Goal: Register for event/course

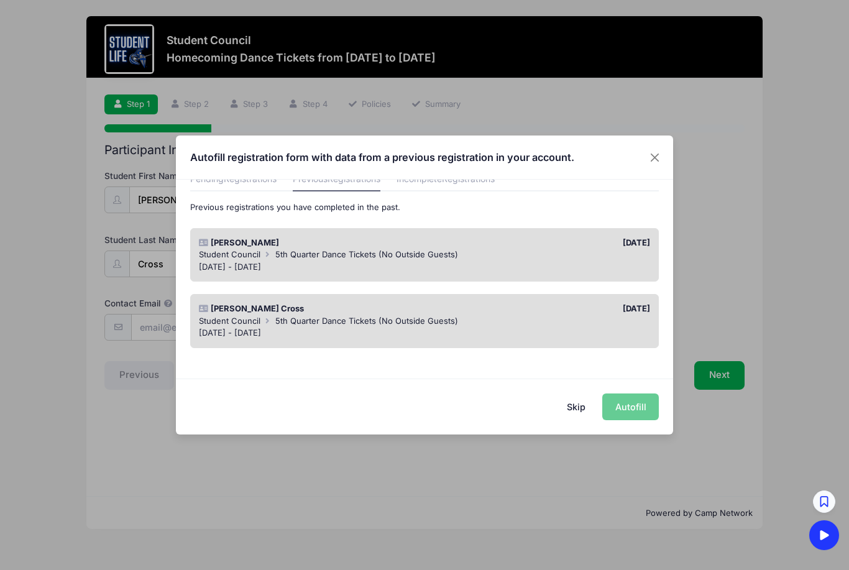
scroll to position [60, 0]
click at [452, 262] on div "[DATE] - [DATE]" at bounding box center [425, 268] width 452 height 12
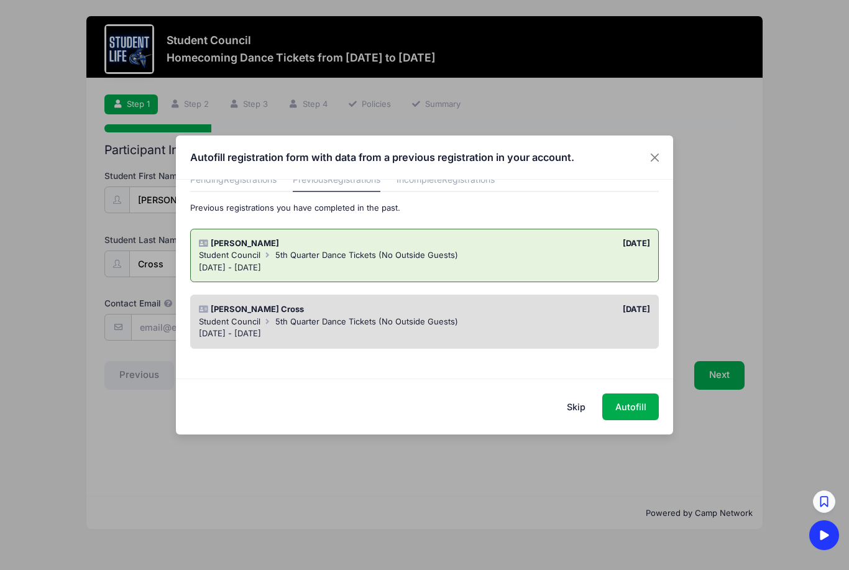
click at [433, 309] on div "[DATE]" at bounding box center [540, 309] width 232 height 12
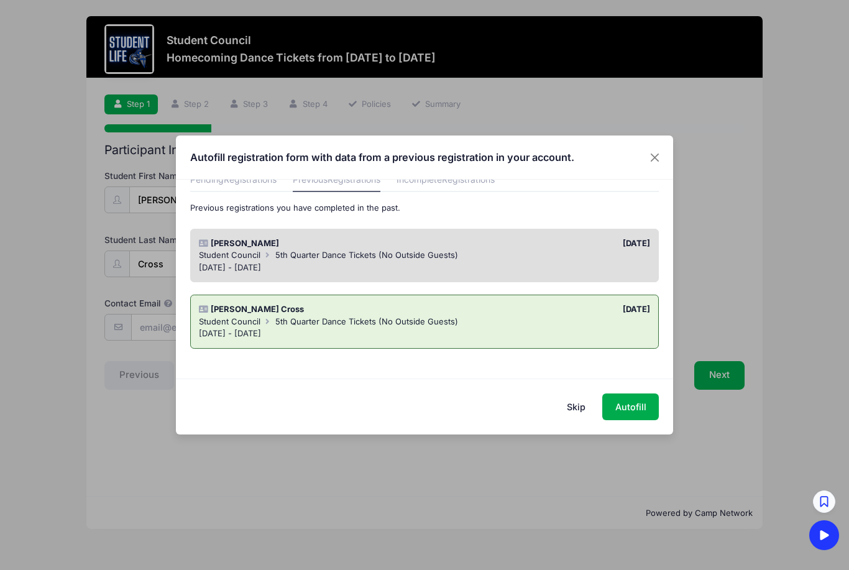
click at [462, 263] on div "[DATE] - [DATE]" at bounding box center [425, 268] width 452 height 12
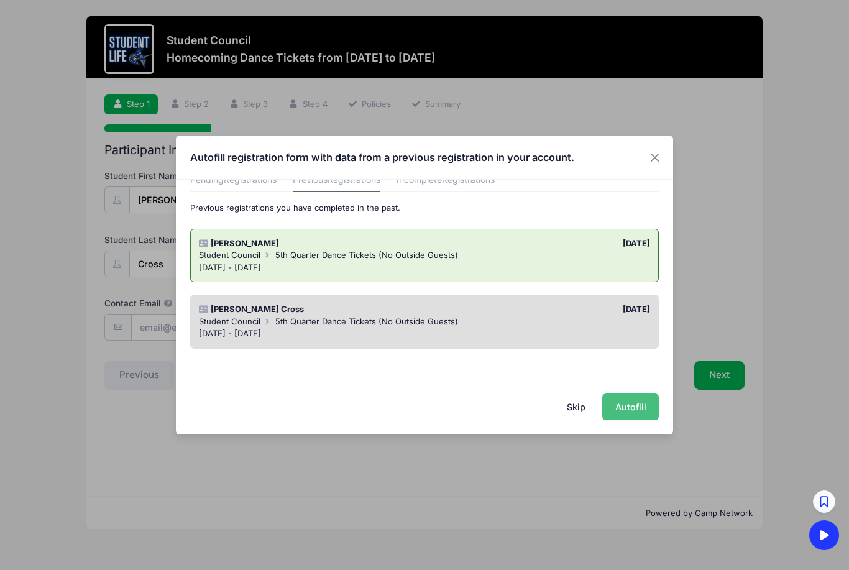
click at [624, 411] on button "Autofill" at bounding box center [630, 406] width 57 height 27
type input "[EMAIL_ADDRESS][DOMAIN_NAME]"
type input "08/05/2008"
type input "1967 E Clubhouse Dr"
type input "Phoenix"
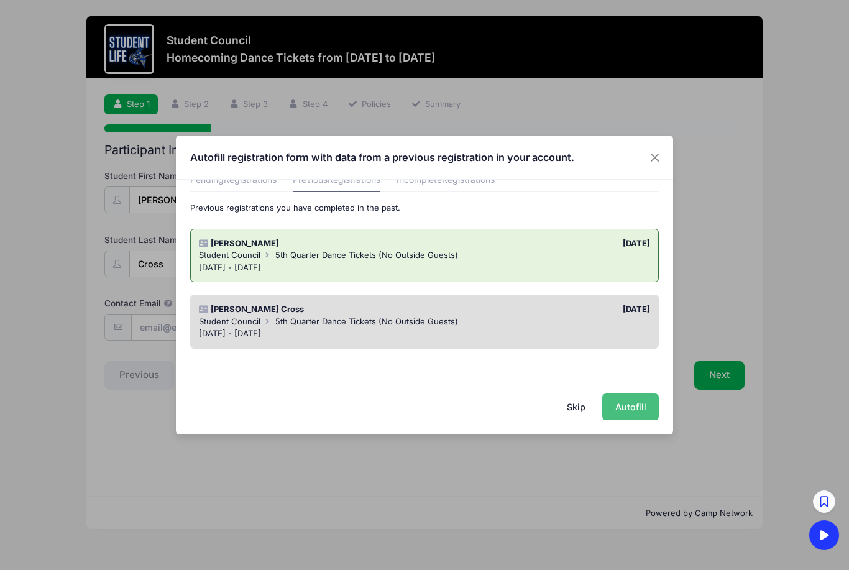
select select "AZ"
type input "85048"
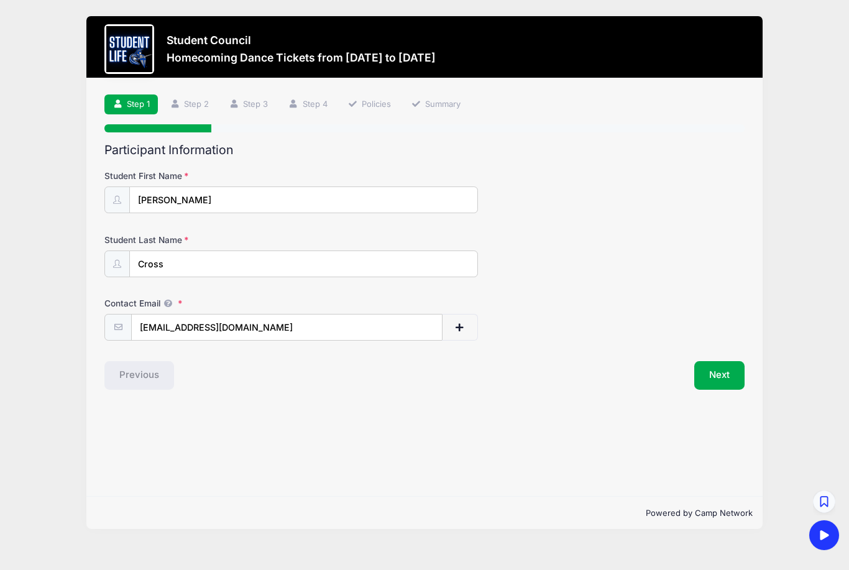
click at [729, 374] on button "Next" at bounding box center [719, 375] width 50 height 29
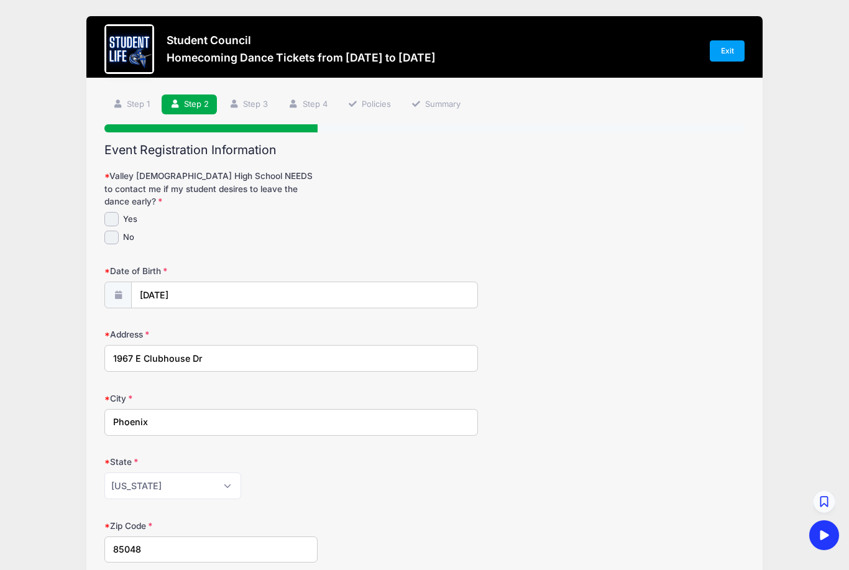
click at [114, 212] on input "Yes" at bounding box center [111, 219] width 14 height 14
checkbox input "true"
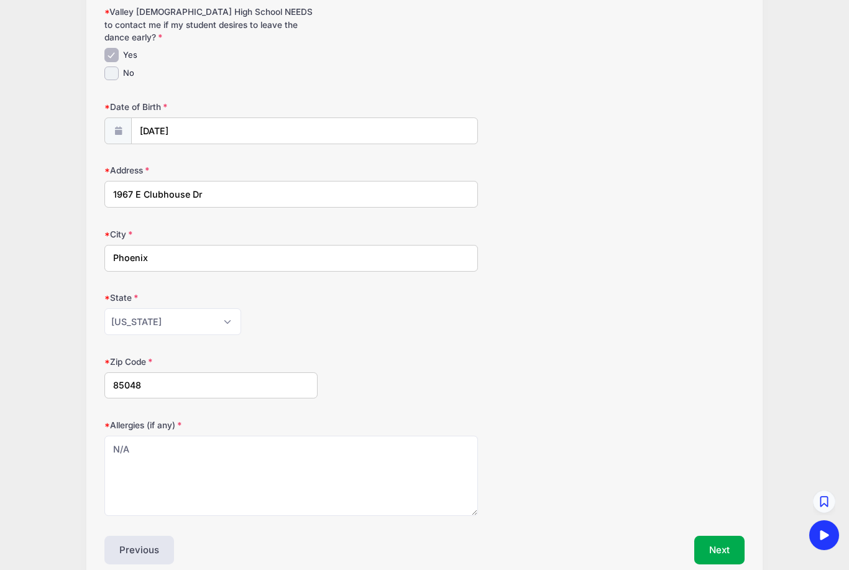
scroll to position [167, 0]
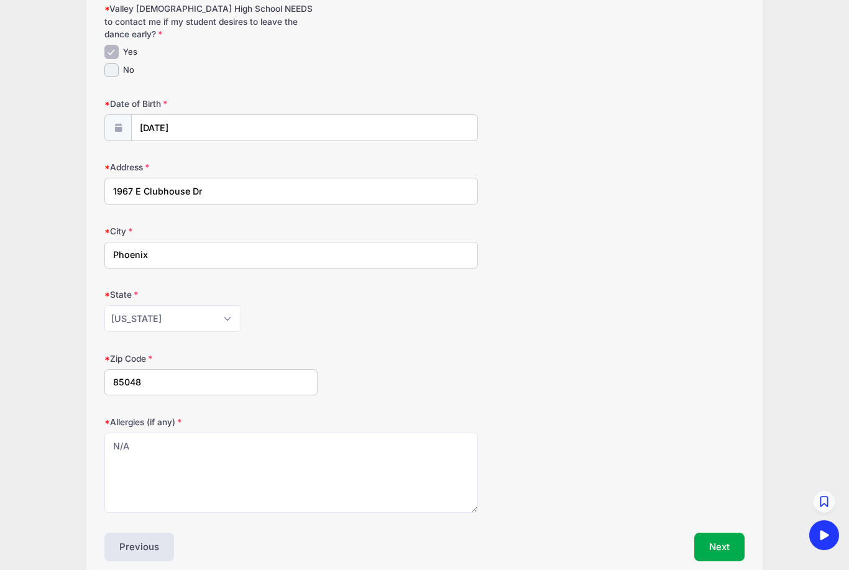
click at [714, 532] on button "Next" at bounding box center [719, 546] width 50 height 29
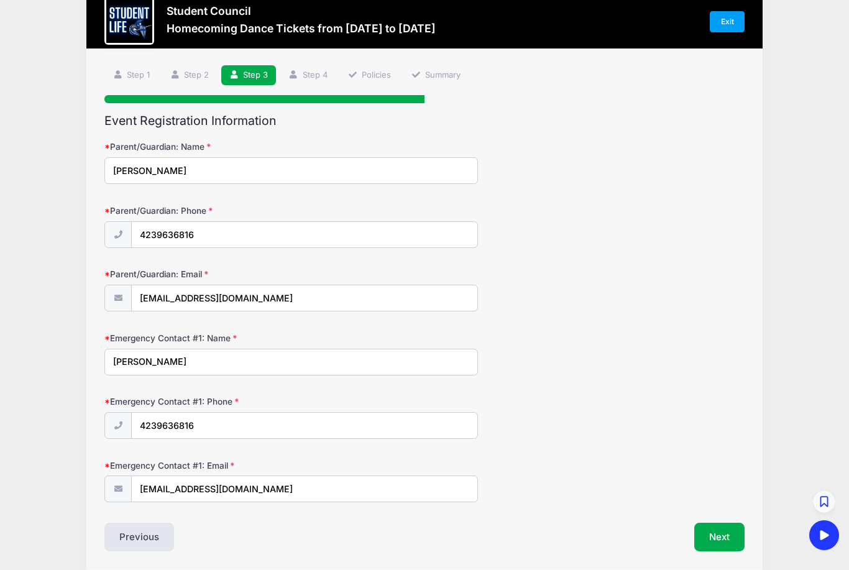
scroll to position [33, 0]
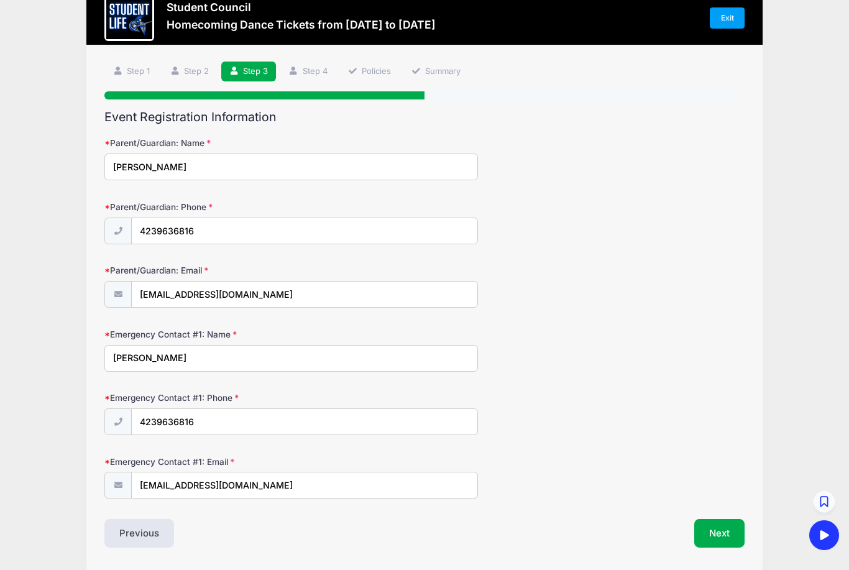
click at [723, 527] on button "Next" at bounding box center [719, 533] width 50 height 29
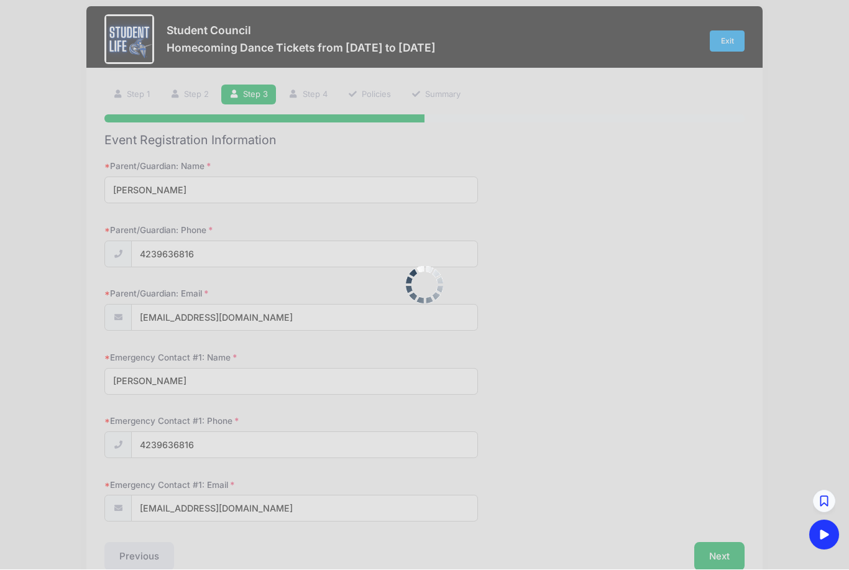
scroll to position [0, 0]
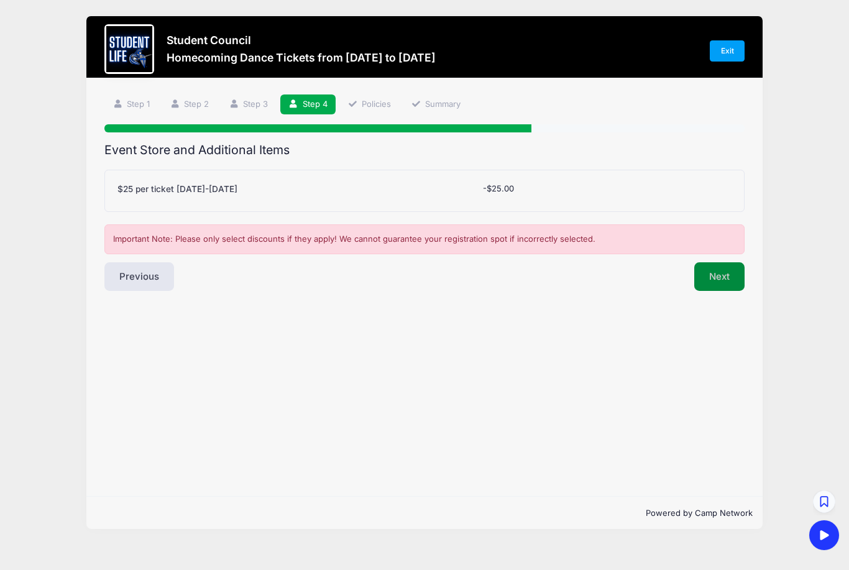
click at [724, 279] on button "Next" at bounding box center [719, 276] width 50 height 29
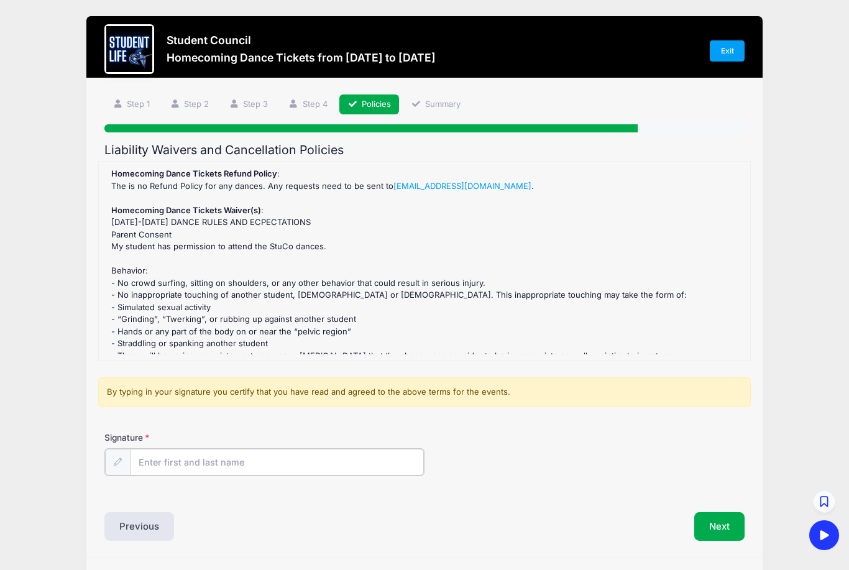
drag, startPoint x: 178, startPoint y: 455, endPoint x: 178, endPoint y: 448, distance: 7.5
click at [178, 449] on input "Signature" at bounding box center [277, 462] width 294 height 27
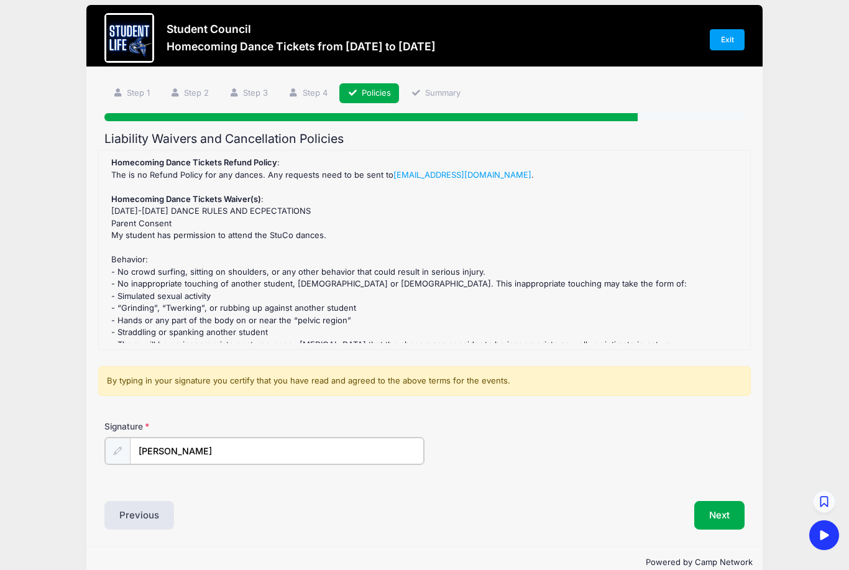
scroll to position [34, 0]
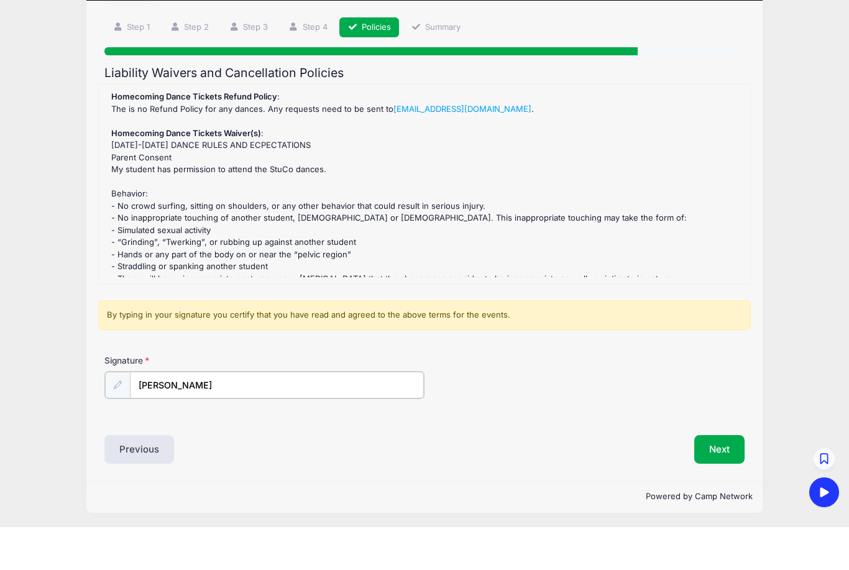
type input "[PERSON_NAME]"
click at [724, 477] on button "Next" at bounding box center [719, 491] width 50 height 29
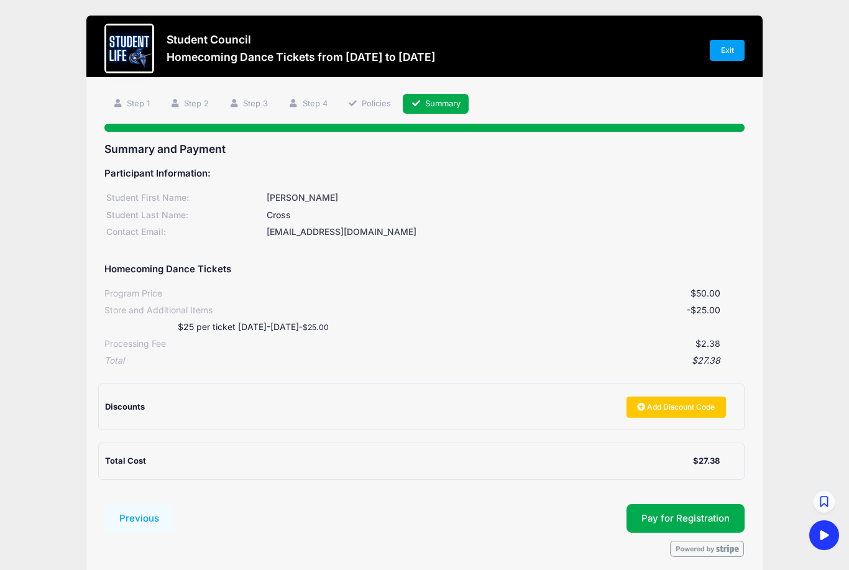
scroll to position [6, 0]
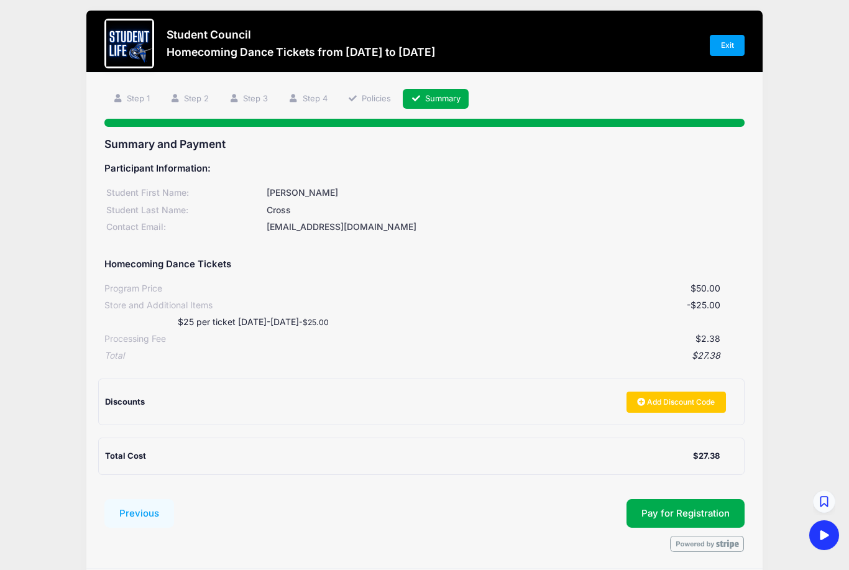
click at [637, 501] on button "Pay for Registration" at bounding box center [685, 513] width 118 height 29
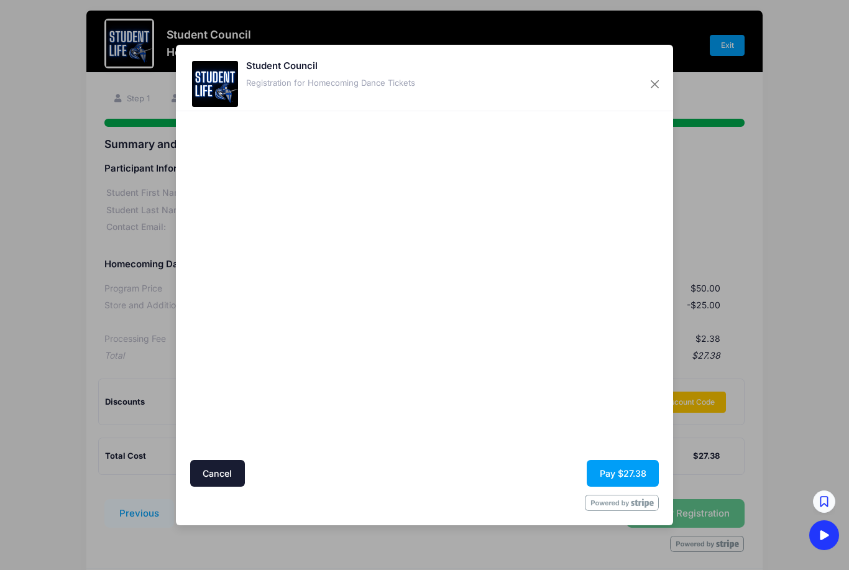
click at [607, 486] on button "Pay $27.38" at bounding box center [623, 473] width 72 height 27
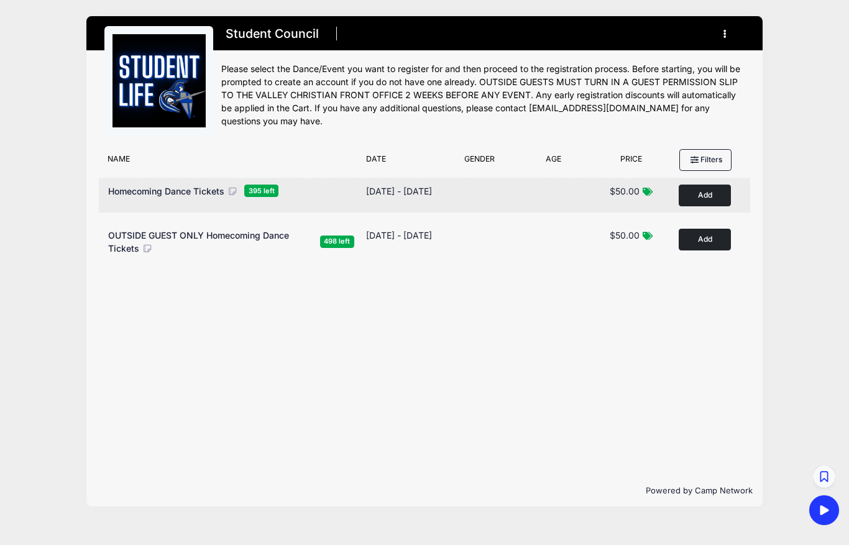
click at [720, 197] on button "Add to Cart" at bounding box center [704, 196] width 52 height 22
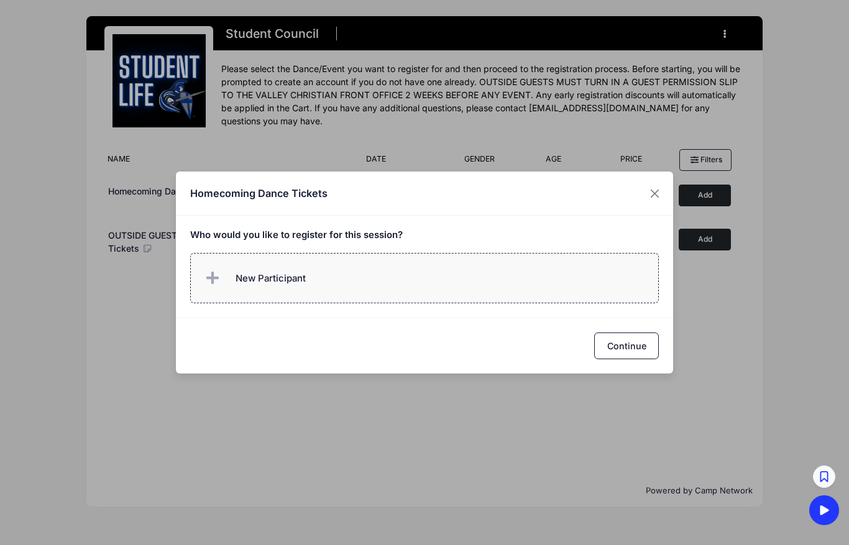
click at [304, 280] on span "New Participant" at bounding box center [270, 279] width 70 height 14
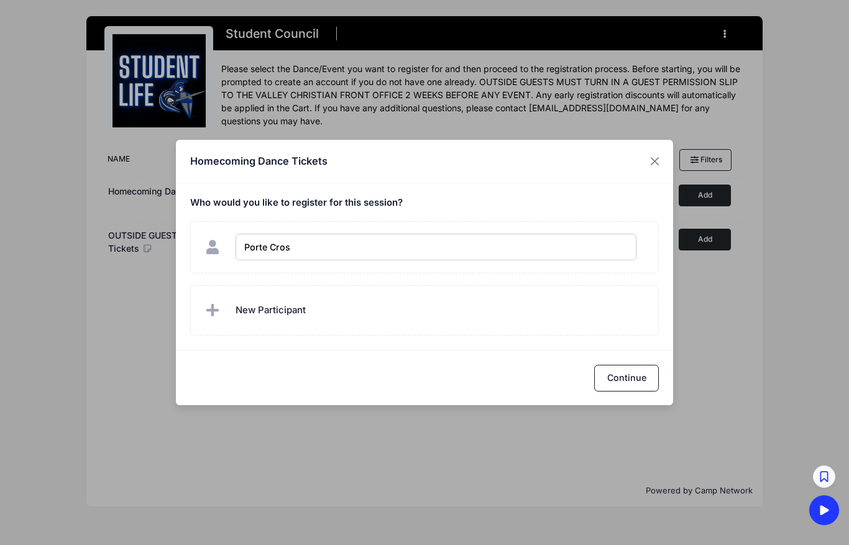
type input "Porte Cross"
checkbox input "true"
click at [616, 377] on button "Continue" at bounding box center [626, 378] width 65 height 27
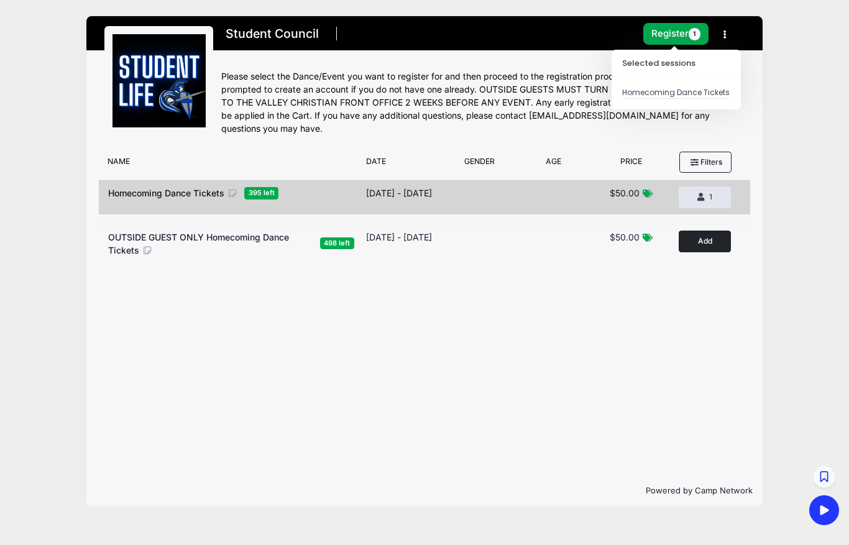
click at [675, 36] on button "Register 1" at bounding box center [676, 34] width 66 height 22
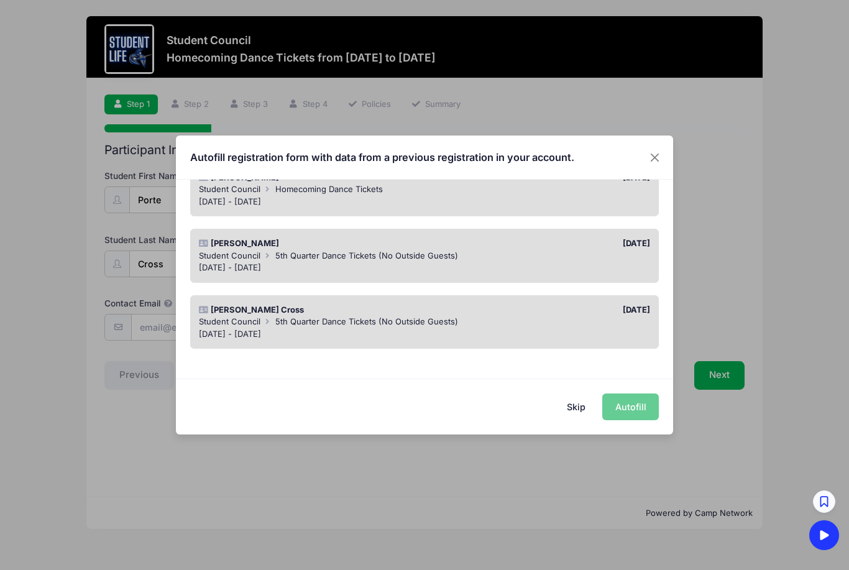
scroll to position [125, 0]
click at [372, 317] on span "5th Quarter Dance Tickets (No Outside Guests)" at bounding box center [366, 322] width 183 height 10
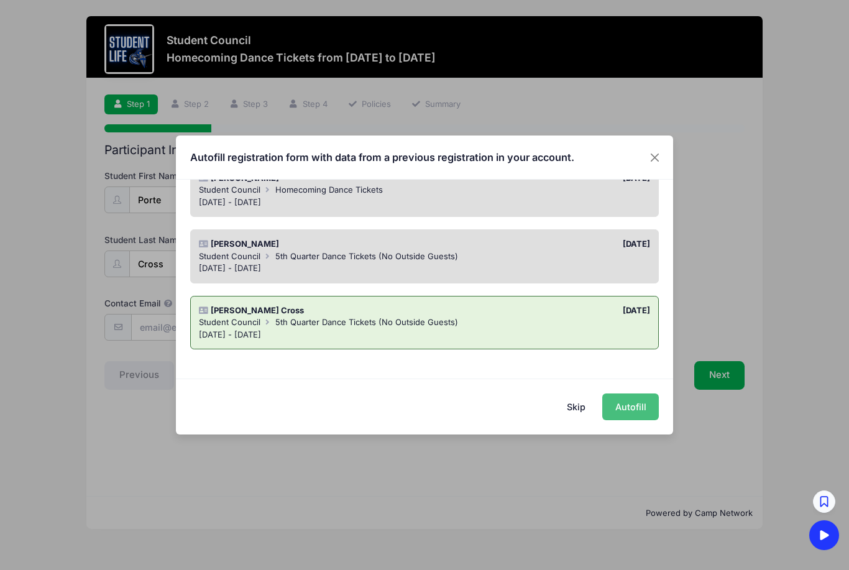
click at [618, 411] on button "Autofill" at bounding box center [630, 406] width 57 height 27
type input "[EMAIL_ADDRESS][DOMAIN_NAME]"
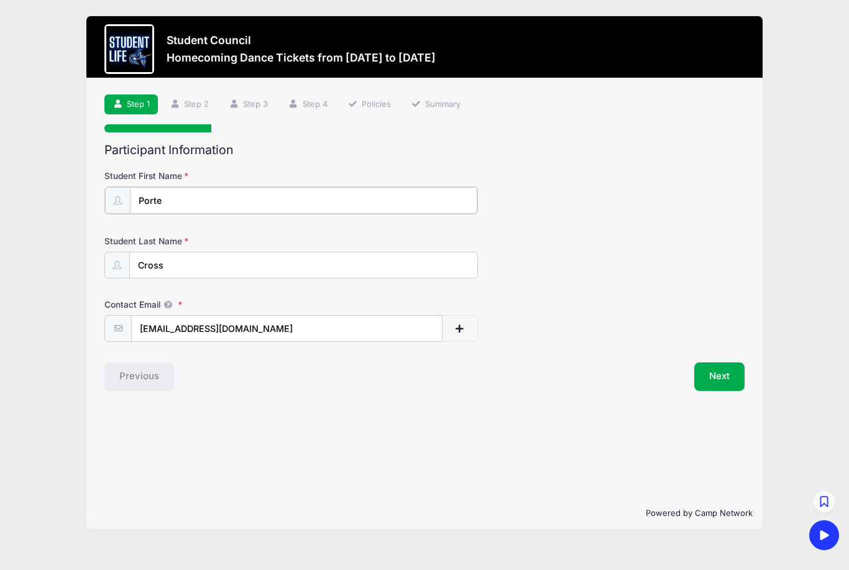
click at [239, 204] on input "Porte" at bounding box center [303, 200] width 347 height 27
type input "[PERSON_NAME]"
click at [717, 375] on button "Next" at bounding box center [719, 375] width 50 height 29
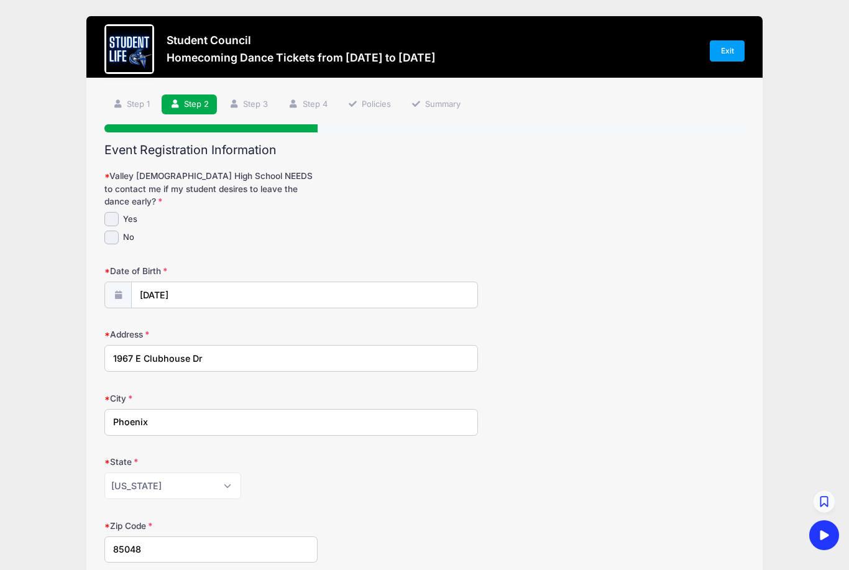
click at [109, 212] on input "Yes" at bounding box center [111, 219] width 14 height 14
checkbox input "true"
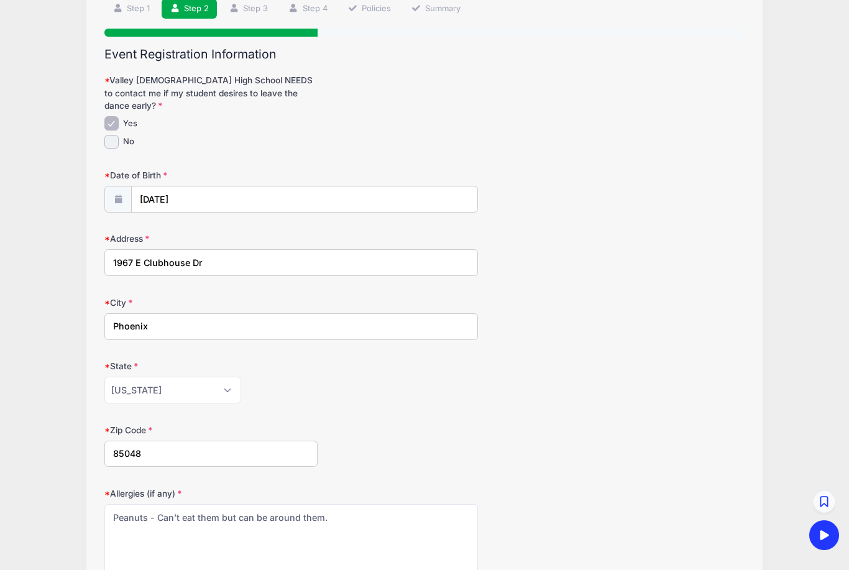
scroll to position [167, 0]
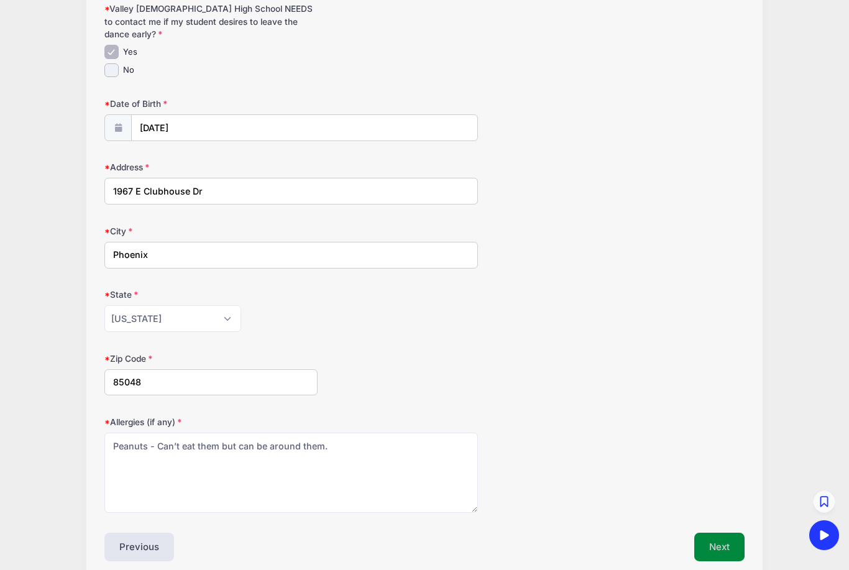
click at [718, 532] on button "Next" at bounding box center [719, 546] width 50 height 29
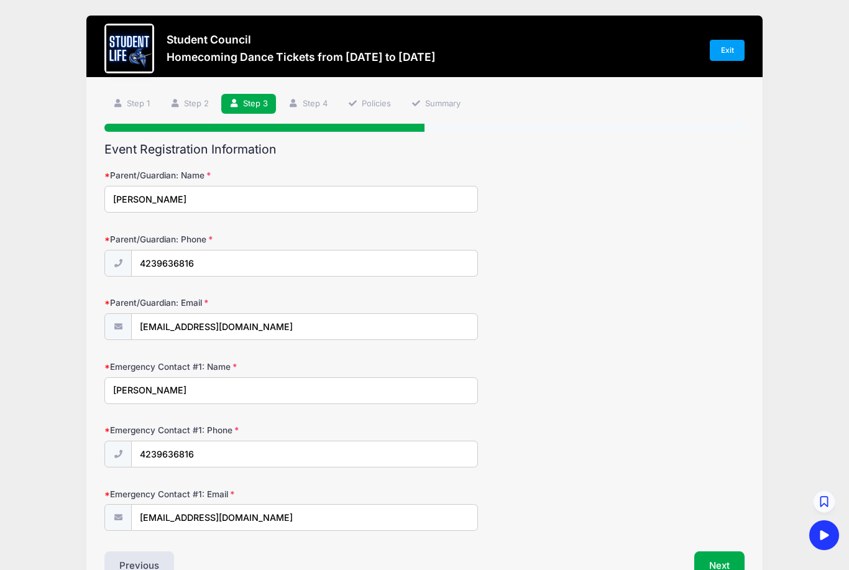
scroll to position [0, 0]
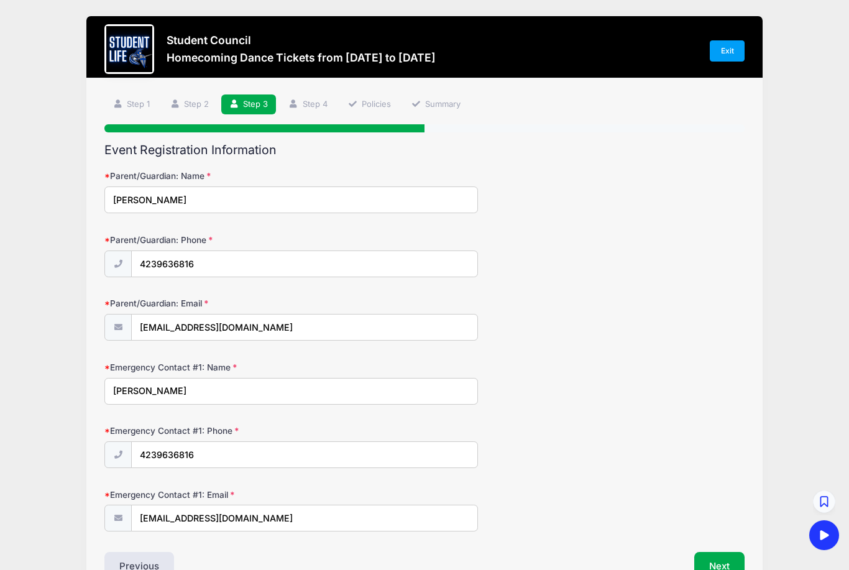
click at [708, 563] on button "Next" at bounding box center [719, 566] width 50 height 29
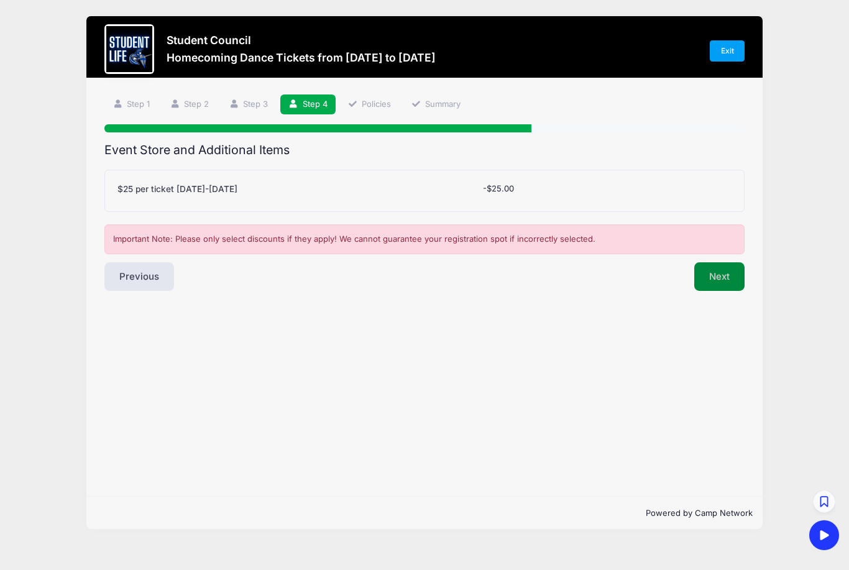
click at [737, 273] on button "Next" at bounding box center [719, 276] width 50 height 29
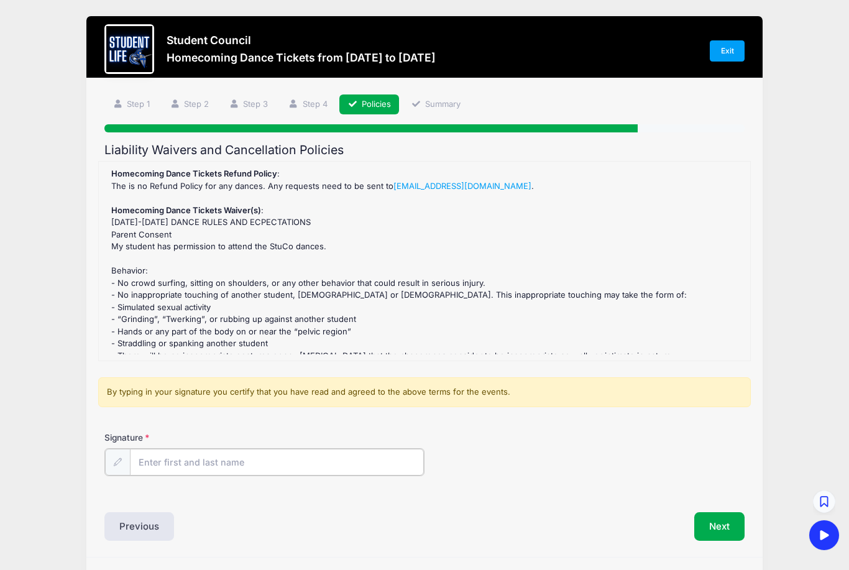
drag, startPoint x: 268, startPoint y: 459, endPoint x: 268, endPoint y: 448, distance: 11.2
click at [268, 449] on input "Signature" at bounding box center [277, 462] width 294 height 27
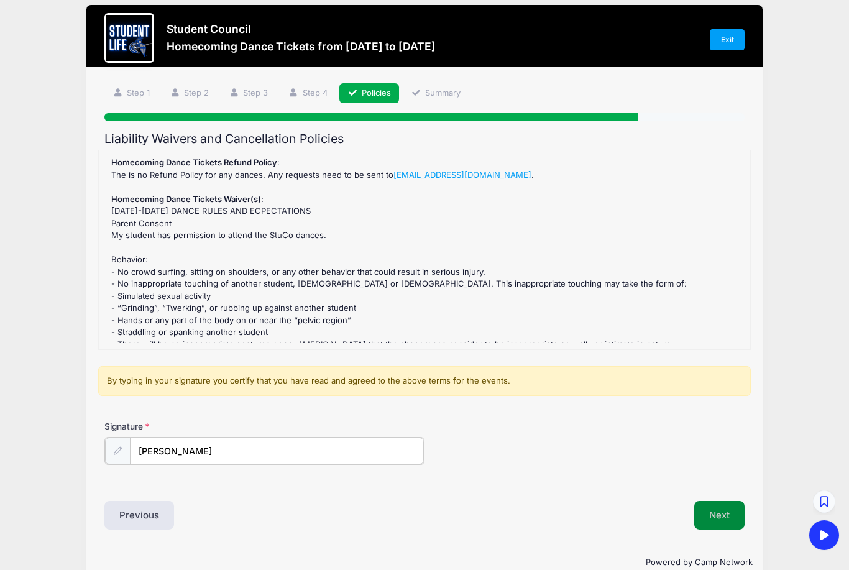
type input "Amanda Cross"
click at [720, 516] on button "Next" at bounding box center [719, 514] width 50 height 29
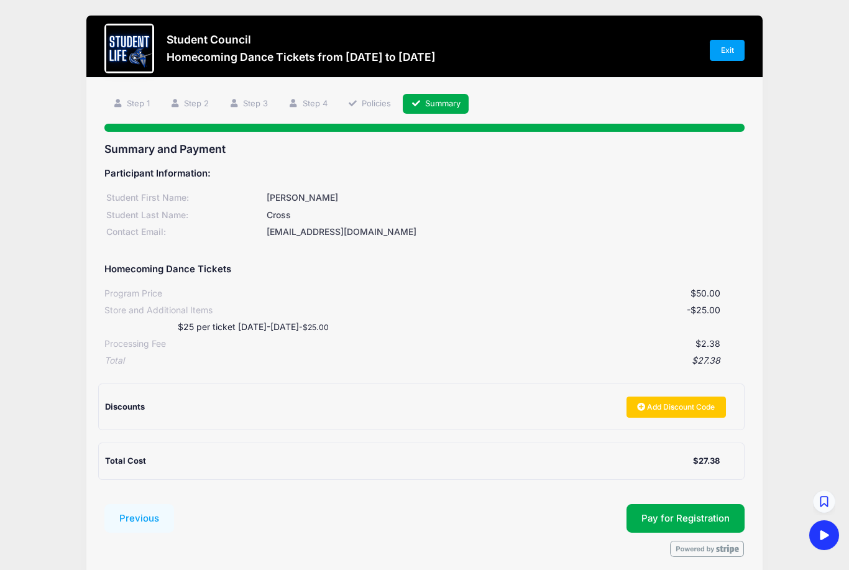
scroll to position [6, 0]
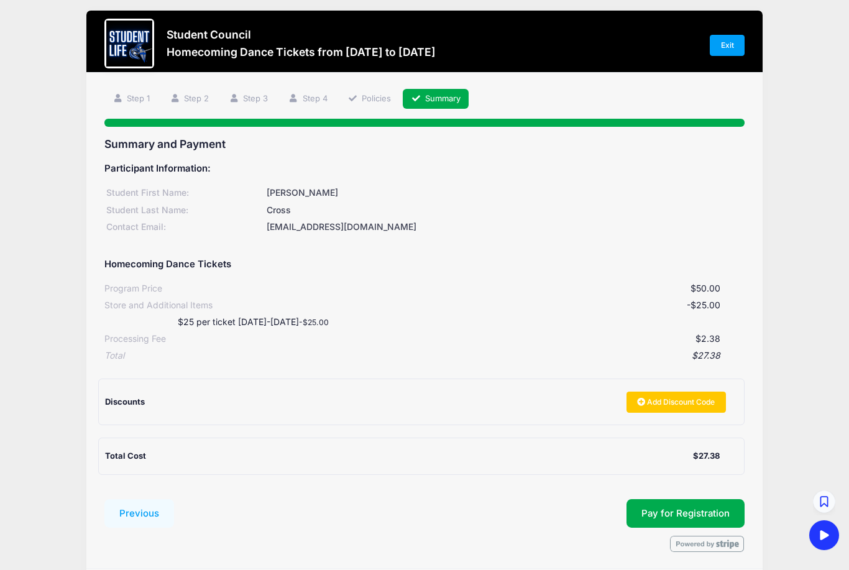
click at [655, 505] on button "Pay for Registration" at bounding box center [685, 513] width 118 height 29
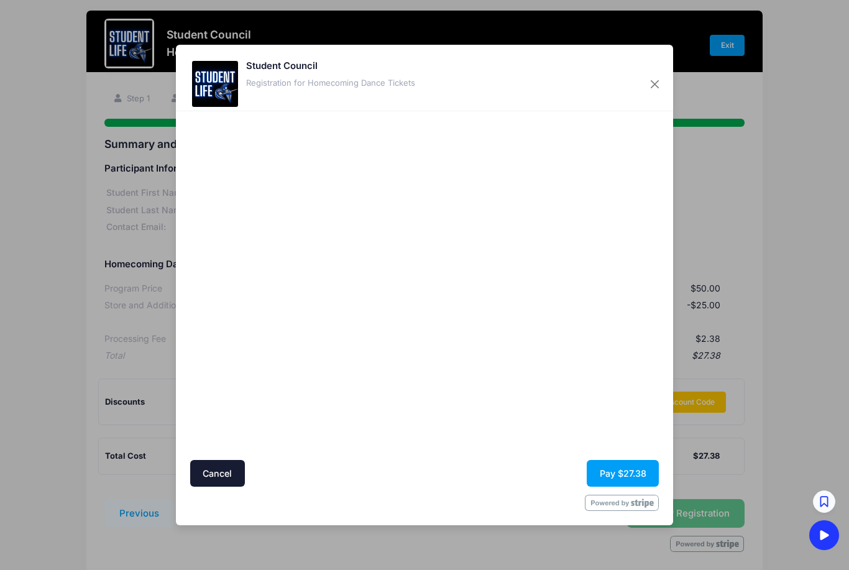
click at [605, 486] on button "Pay $27.38" at bounding box center [623, 473] width 72 height 27
